Goal: Information Seeking & Learning: Compare options

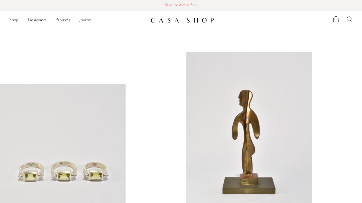
click at [14, 19] on link "Shop" at bounding box center [14, 20] width 10 height 7
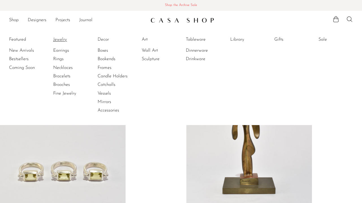
click at [61, 38] on link "Jewelry" at bounding box center [74, 39] width 42 height 6
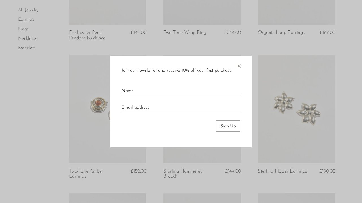
scroll to position [136, 0]
click at [239, 65] on span "×" at bounding box center [239, 65] width 6 height 18
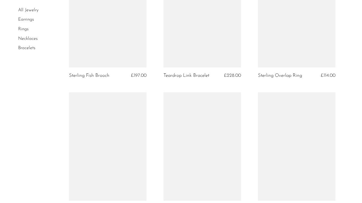
scroll to position [593, 0]
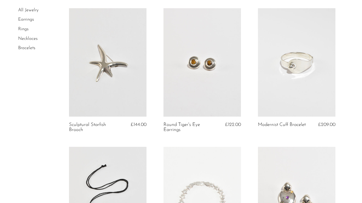
click at [285, 107] on link at bounding box center [296, 62] width 77 height 109
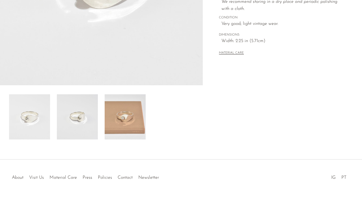
scroll to position [152, 0]
click at [123, 132] on img at bounding box center [125, 117] width 41 height 45
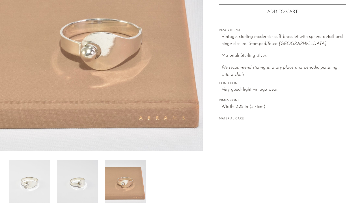
scroll to position [87, 0]
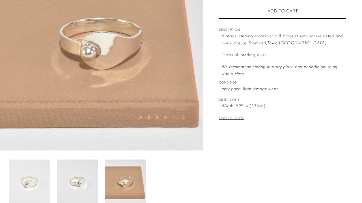
click at [78, 177] on img at bounding box center [77, 182] width 41 height 45
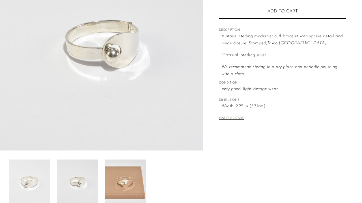
click at [28, 184] on img at bounding box center [29, 182] width 41 height 45
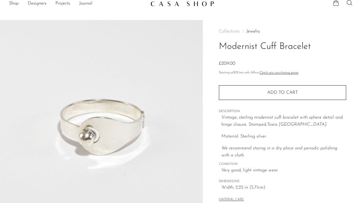
scroll to position [10, 0]
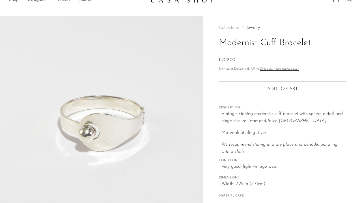
click at [83, 1] on link "Journal" at bounding box center [85, -1] width 13 height 7
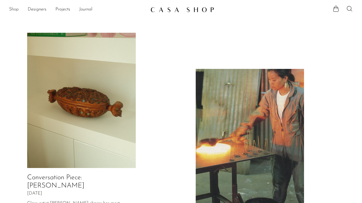
click at [11, 10] on link "Shop" at bounding box center [14, 9] width 10 height 7
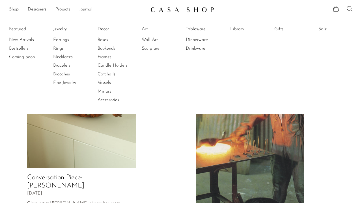
click at [64, 27] on link "Jewelry" at bounding box center [74, 29] width 42 height 6
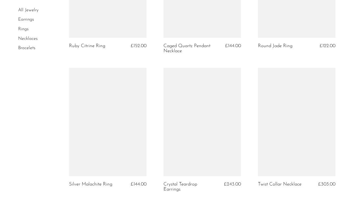
scroll to position [1514, 0]
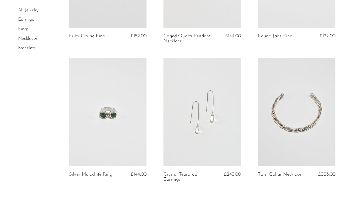
click at [196, 130] on link at bounding box center [201, 112] width 77 height 109
click at [181, 172] on link "Crystal Teardrop Earrings" at bounding box center [188, 177] width 51 height 10
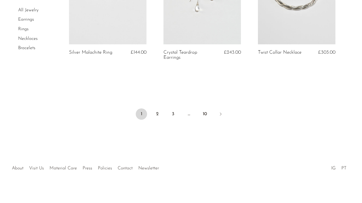
scroll to position [1636, 0]
click at [156, 109] on link "2" at bounding box center [157, 114] width 11 height 11
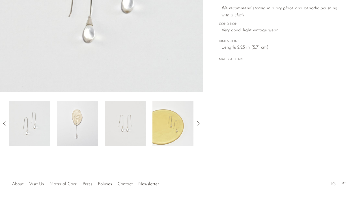
scroll to position [146, 0]
click at [79, 122] on img at bounding box center [77, 123] width 41 height 45
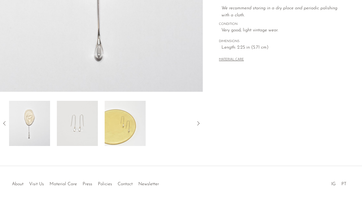
click at [93, 124] on img at bounding box center [77, 123] width 41 height 45
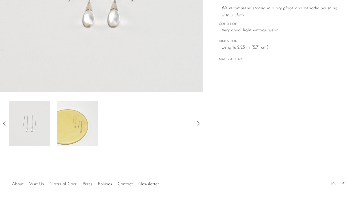
click at [85, 132] on img at bounding box center [77, 123] width 41 height 45
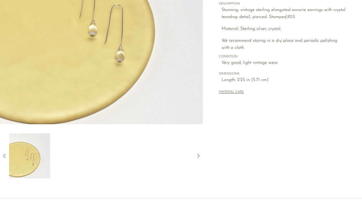
scroll to position [113, 0]
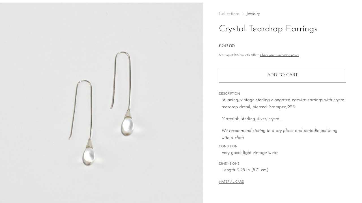
scroll to position [23, 0]
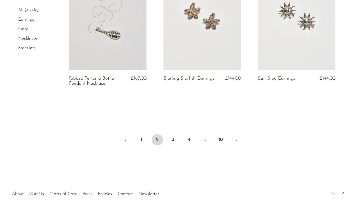
scroll to position [1607, 0]
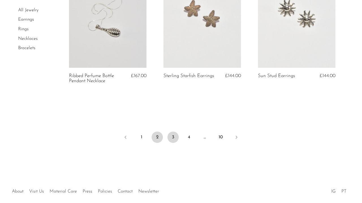
click at [172, 135] on link "3" at bounding box center [172, 137] width 11 height 11
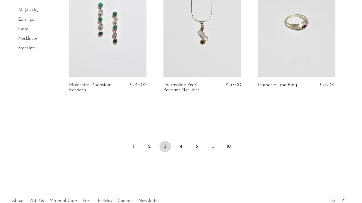
scroll to position [1591, 0]
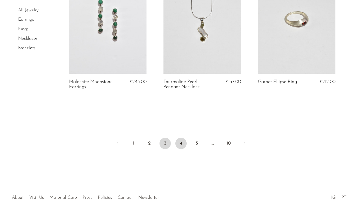
click at [179, 142] on link "4" at bounding box center [180, 143] width 11 height 11
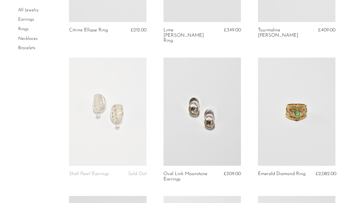
scroll to position [139, 0]
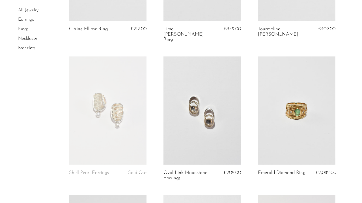
click at [195, 126] on link at bounding box center [201, 111] width 77 height 109
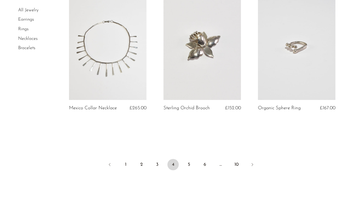
scroll to position [1600, 0]
click at [188, 159] on link "5" at bounding box center [188, 164] width 11 height 11
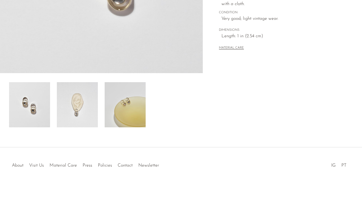
scroll to position [164, 0]
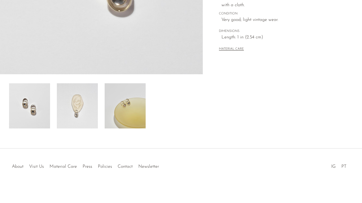
click at [72, 112] on img at bounding box center [77, 105] width 41 height 45
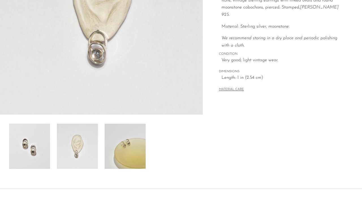
scroll to position [118, 0]
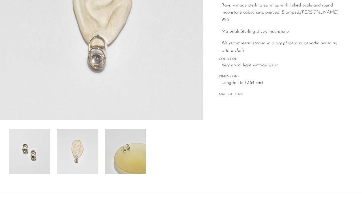
click at [127, 159] on img at bounding box center [125, 151] width 41 height 45
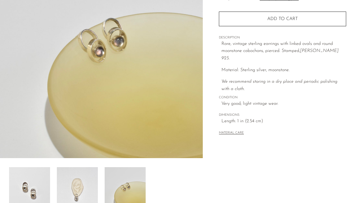
scroll to position [79, 0]
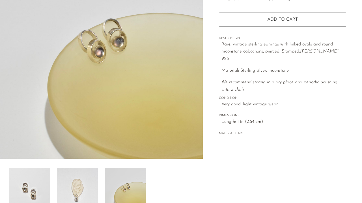
click at [83, 183] on img at bounding box center [77, 190] width 41 height 45
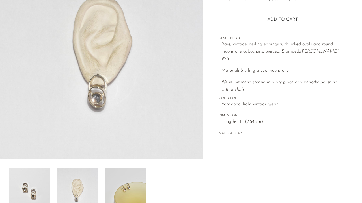
click at [33, 184] on img at bounding box center [29, 190] width 41 height 45
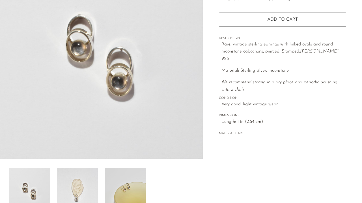
click at [64, 190] on img at bounding box center [77, 190] width 41 height 45
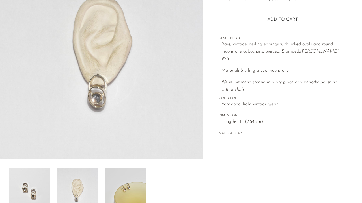
click at [127, 183] on img at bounding box center [125, 190] width 41 height 45
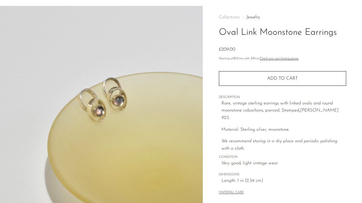
scroll to position [14, 0]
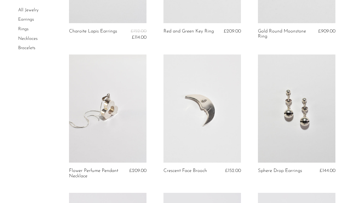
scroll to position [1183, 0]
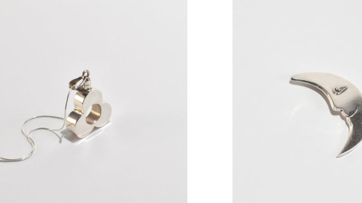
click at [69, 114] on link at bounding box center [107, 168] width 77 height 109
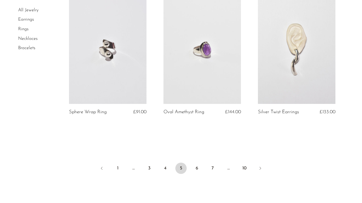
scroll to position [1578, 0]
click at [196, 165] on link "6" at bounding box center [196, 168] width 11 height 11
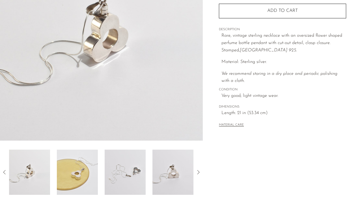
scroll to position [100, 0]
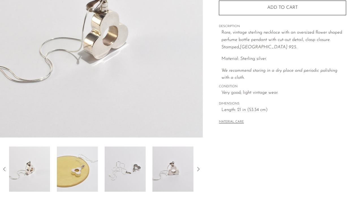
click at [72, 165] on img at bounding box center [77, 169] width 41 height 45
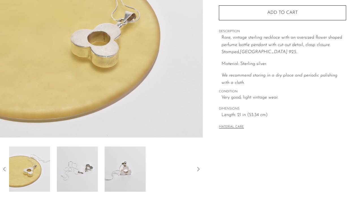
click at [32, 163] on img at bounding box center [29, 169] width 41 height 45
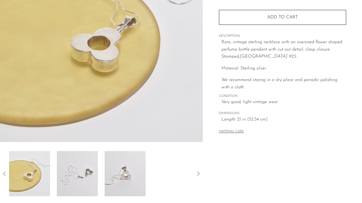
scroll to position [111, 0]
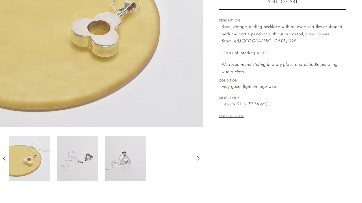
click at [3, 157] on icon at bounding box center [4, 158] width 7 height 7
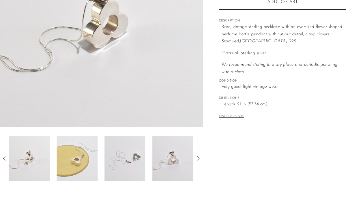
click at [33, 173] on img at bounding box center [29, 158] width 41 height 45
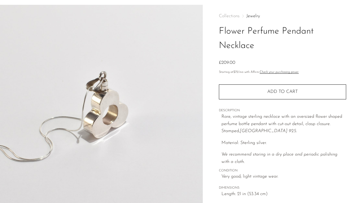
scroll to position [20, 0]
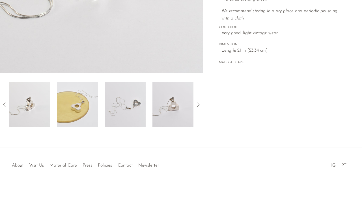
click at [85, 101] on img at bounding box center [77, 104] width 41 height 45
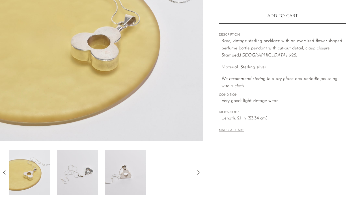
scroll to position [101, 0]
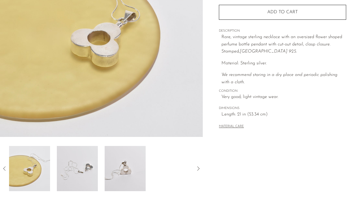
click at [90, 171] on img at bounding box center [77, 168] width 41 height 45
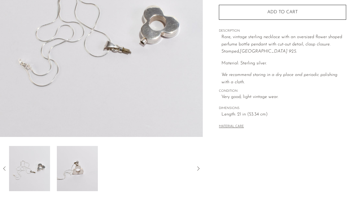
click at [92, 167] on img at bounding box center [77, 168] width 41 height 45
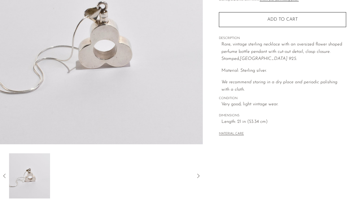
scroll to position [91, 0]
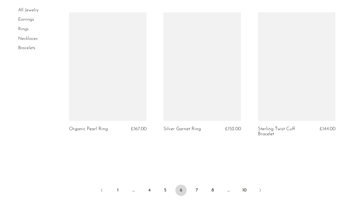
scroll to position [1554, 0]
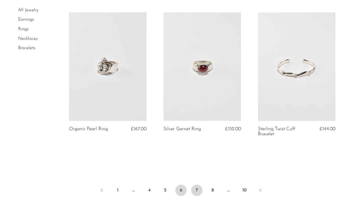
click at [198, 189] on link "7" at bounding box center [196, 190] width 11 height 11
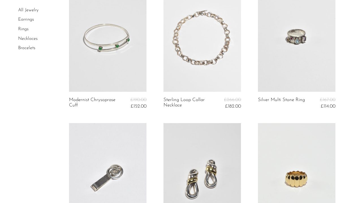
scroll to position [626, 0]
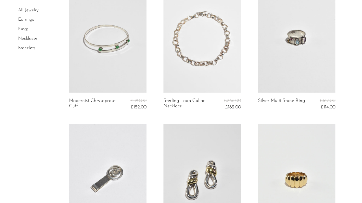
click at [114, 74] on link at bounding box center [107, 38] width 77 height 109
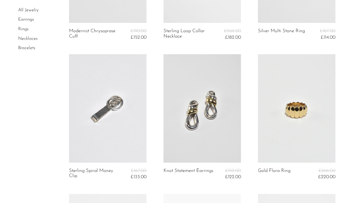
scroll to position [696, 0]
click at [188, 111] on link at bounding box center [201, 108] width 77 height 109
click at [196, 115] on link at bounding box center [201, 108] width 77 height 109
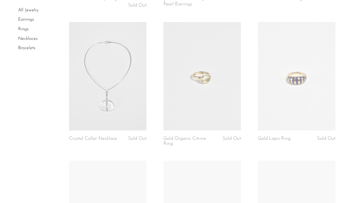
scroll to position [1028, 0]
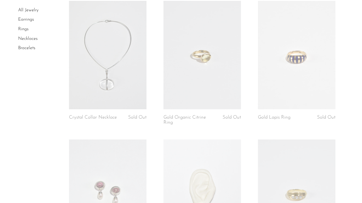
click at [100, 71] on link at bounding box center [107, 55] width 77 height 109
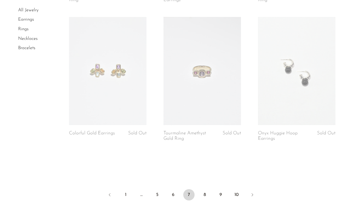
scroll to position [1588, 0]
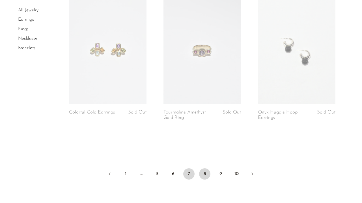
click at [204, 171] on link "8" at bounding box center [204, 173] width 11 height 11
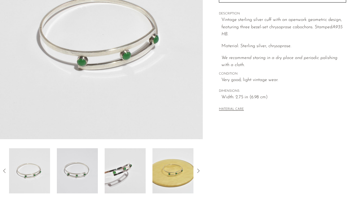
scroll to position [116, 0]
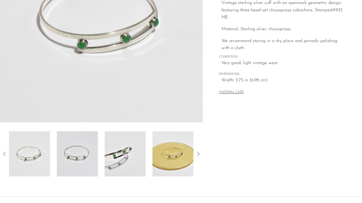
click at [97, 154] on img at bounding box center [77, 153] width 41 height 45
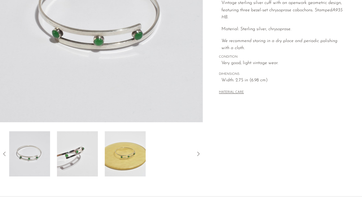
click at [101, 157] on div at bounding box center [101, 153] width 185 height 45
click at [124, 154] on img at bounding box center [125, 153] width 41 height 45
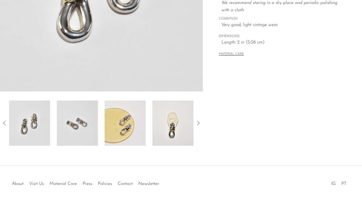
scroll to position [140, 0]
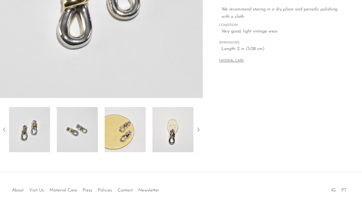
click at [88, 138] on img at bounding box center [77, 129] width 41 height 45
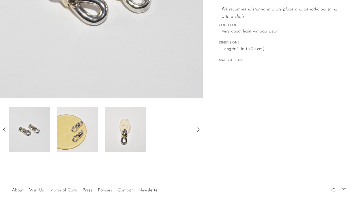
click at [92, 138] on img at bounding box center [77, 129] width 41 height 45
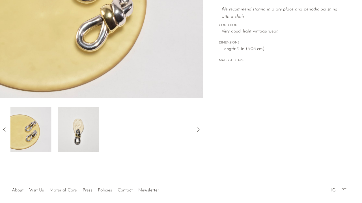
click at [92, 138] on img at bounding box center [78, 129] width 41 height 45
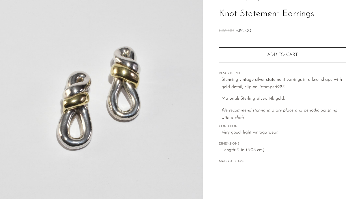
scroll to position [39, 0]
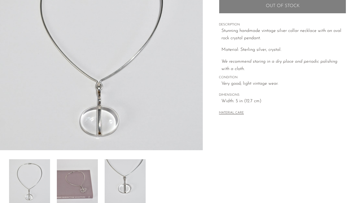
scroll to position [93, 0]
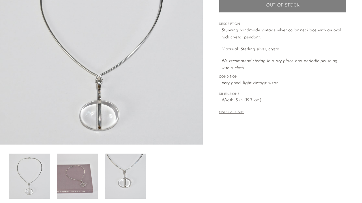
click at [85, 174] on img at bounding box center [77, 176] width 41 height 45
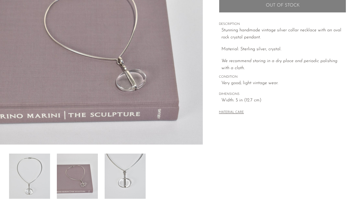
click at [127, 184] on img at bounding box center [125, 176] width 41 height 45
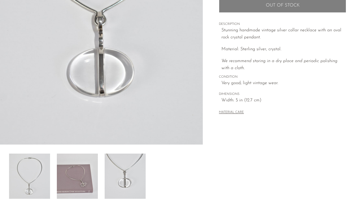
click at [28, 161] on img at bounding box center [29, 176] width 41 height 45
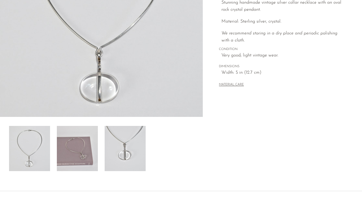
scroll to position [122, 0]
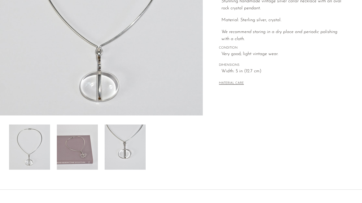
click at [124, 141] on img at bounding box center [125, 147] width 41 height 45
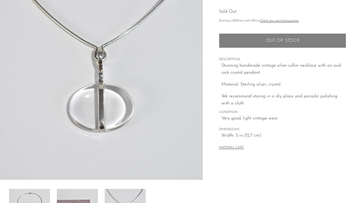
scroll to position [59, 0]
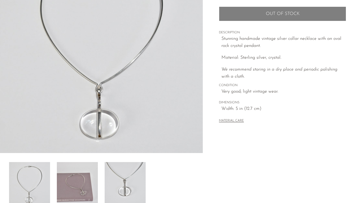
scroll to position [85, 0]
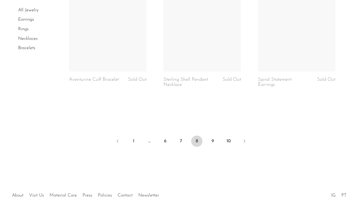
scroll to position [1595, 0]
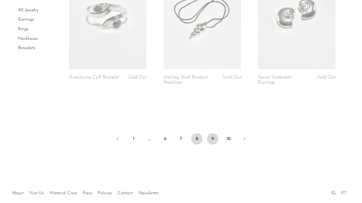
click at [212, 138] on link "9" at bounding box center [212, 138] width 11 height 11
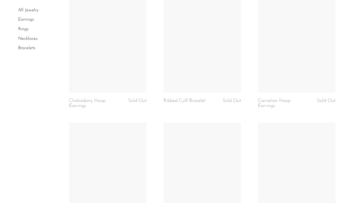
scroll to position [1388, 0]
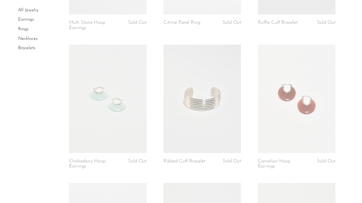
click at [265, 105] on link at bounding box center [296, 99] width 77 height 109
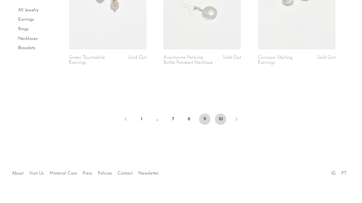
scroll to position [1630, 0]
click at [220, 114] on link "10" at bounding box center [220, 119] width 11 height 11
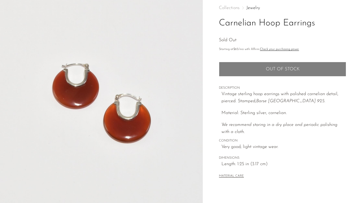
scroll to position [29, 0]
click at [107, 0] on img at bounding box center [101, 103] width 203 height 212
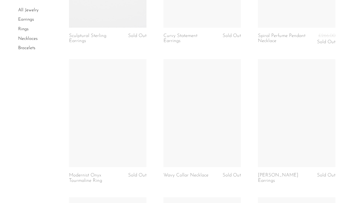
scroll to position [960, 0]
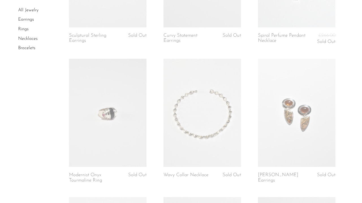
click at [200, 173] on link "Wavy Collar Necklace" at bounding box center [185, 175] width 45 height 5
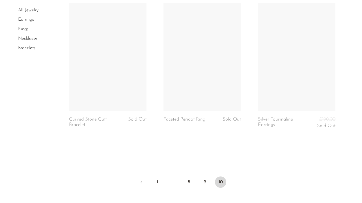
scroll to position [1313, 0]
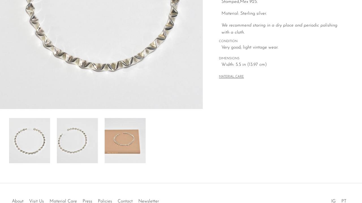
scroll to position [165, 0]
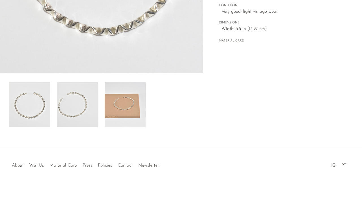
click at [66, 111] on img at bounding box center [77, 104] width 41 height 45
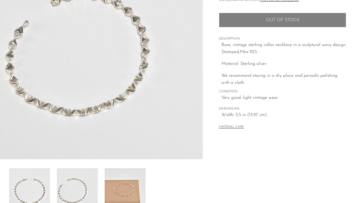
scroll to position [8, 0]
